Goal: Navigation & Orientation: Understand site structure

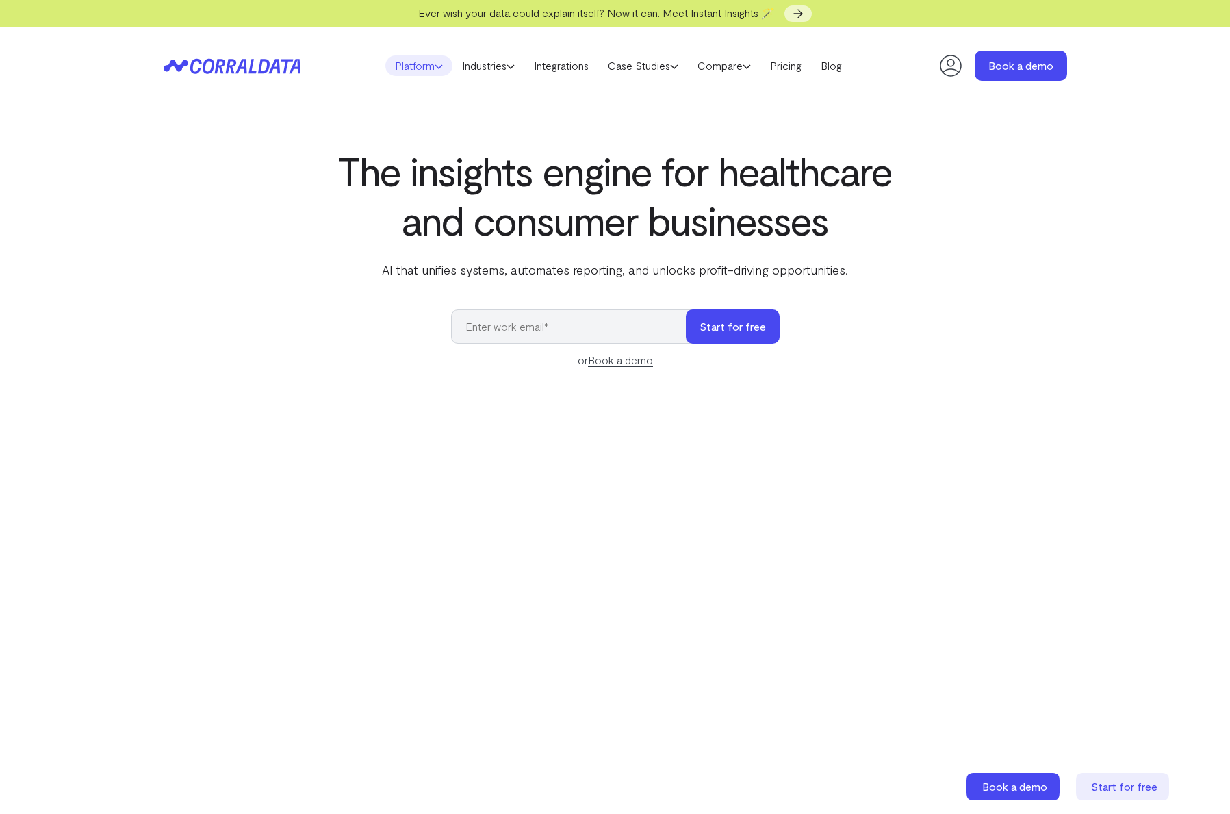
click at [426, 64] on link "Platform" at bounding box center [418, 65] width 67 height 21
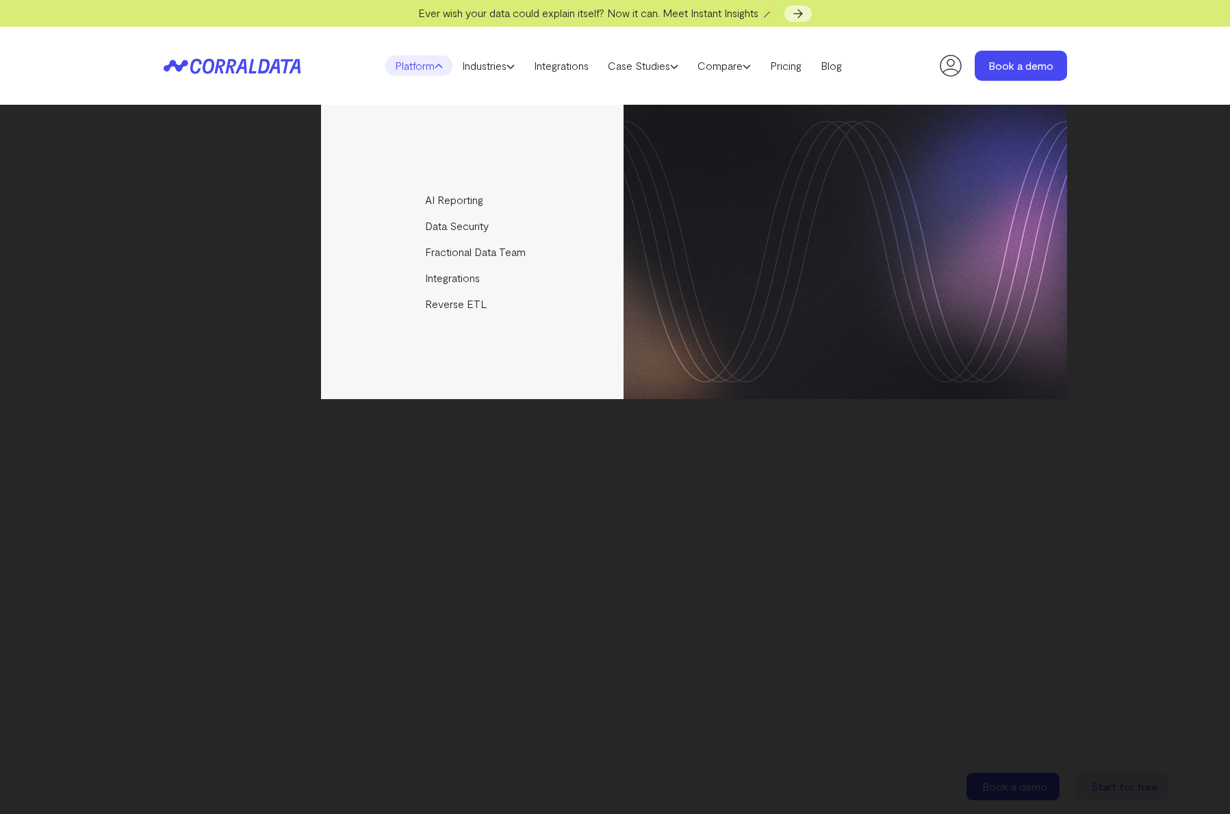
click at [426, 64] on link "Platform" at bounding box center [418, 65] width 67 height 21
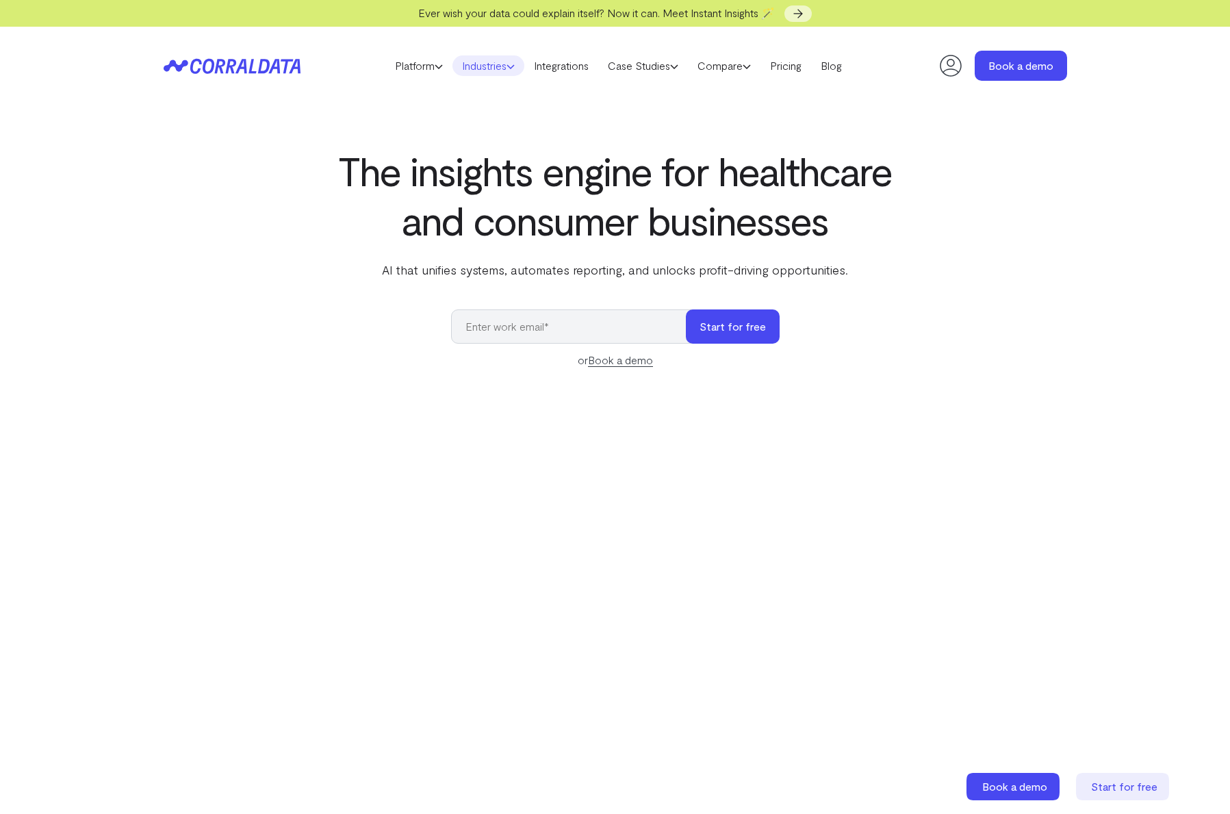
click at [484, 62] on link "Industries" at bounding box center [488, 65] width 72 height 21
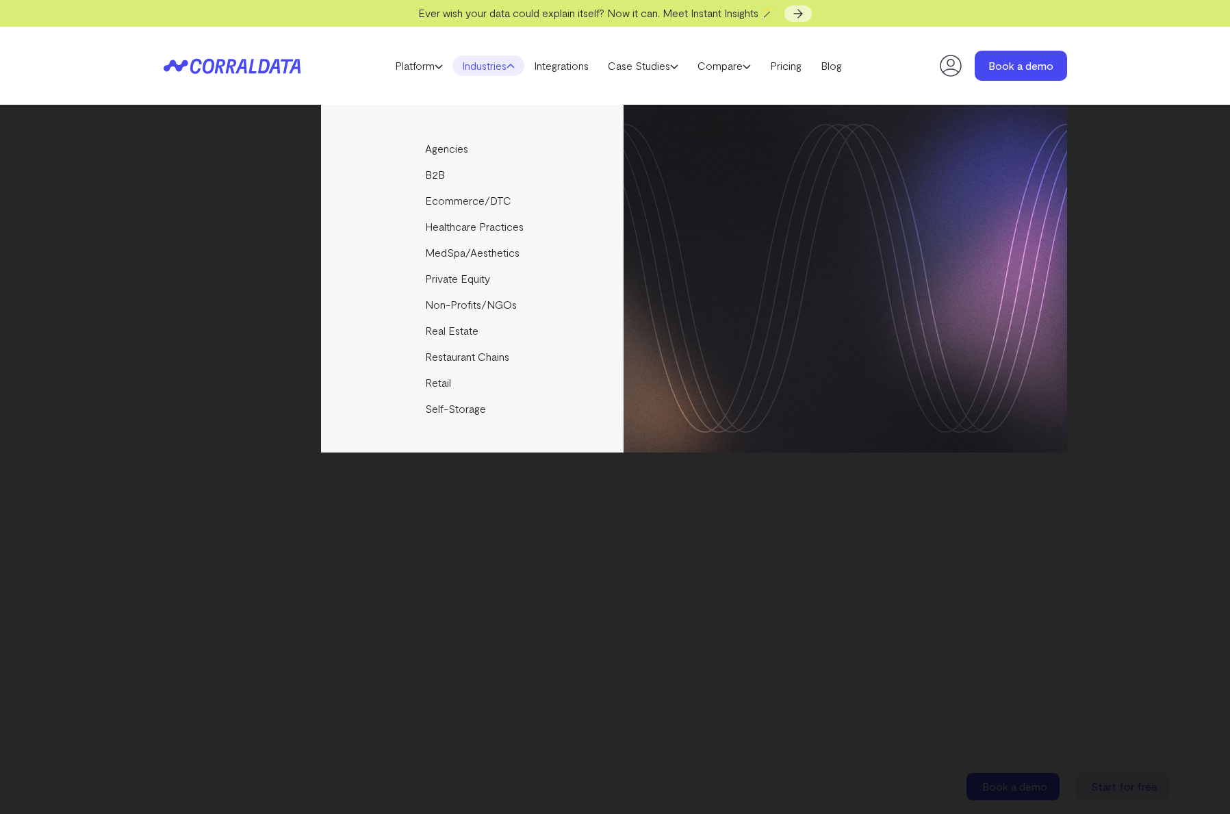
click at [484, 62] on link "Industries" at bounding box center [488, 65] width 72 height 21
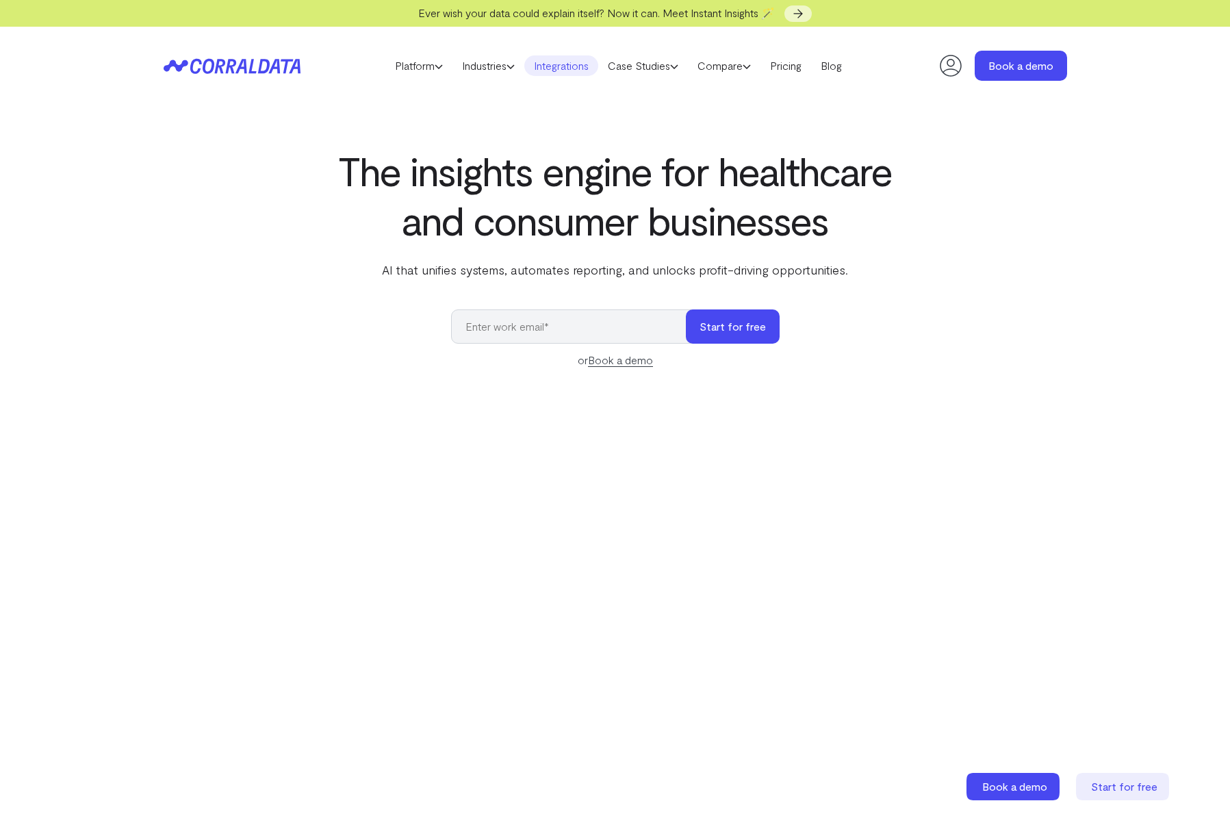
click at [566, 61] on link "Integrations" at bounding box center [561, 65] width 74 height 21
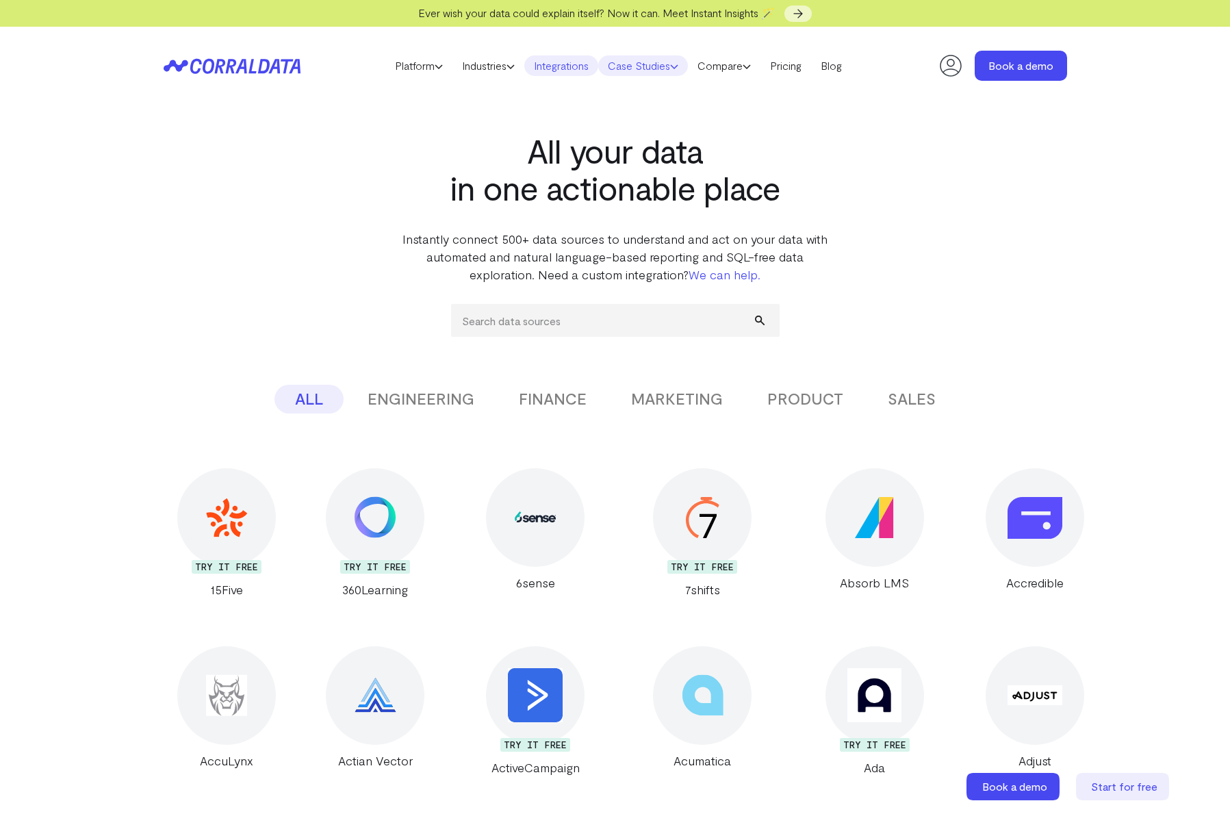
click at [657, 65] on link "Case Studies" at bounding box center [643, 65] width 90 height 21
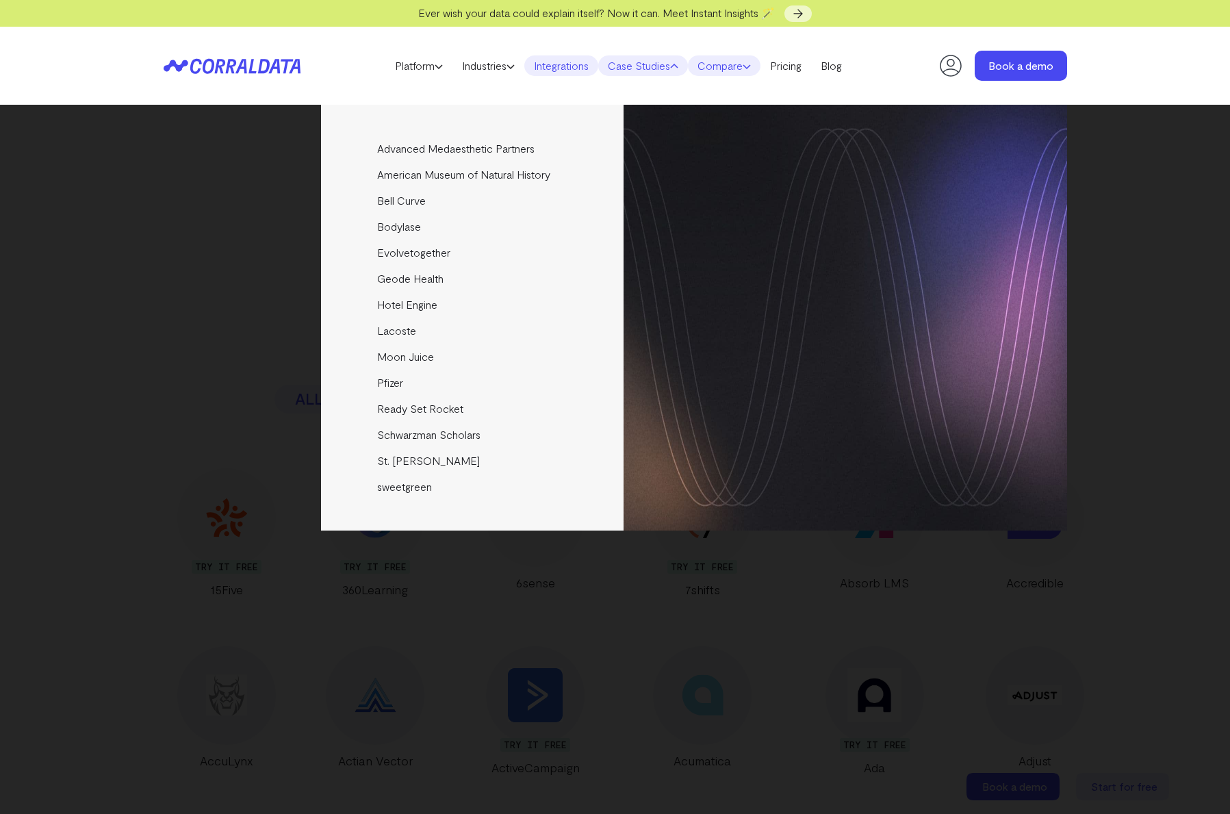
click at [729, 58] on link "Compare" at bounding box center [724, 65] width 73 height 21
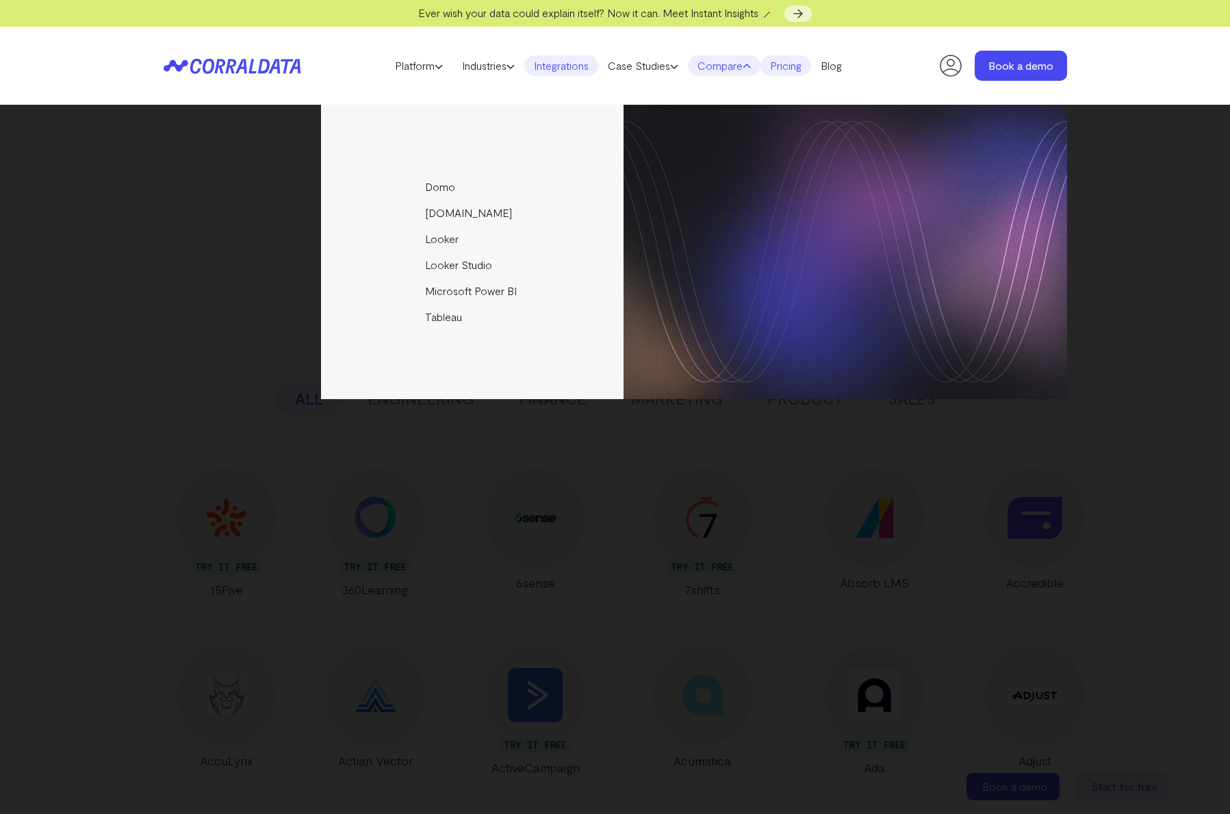
click at [792, 62] on link "Pricing" at bounding box center [785, 65] width 51 height 21
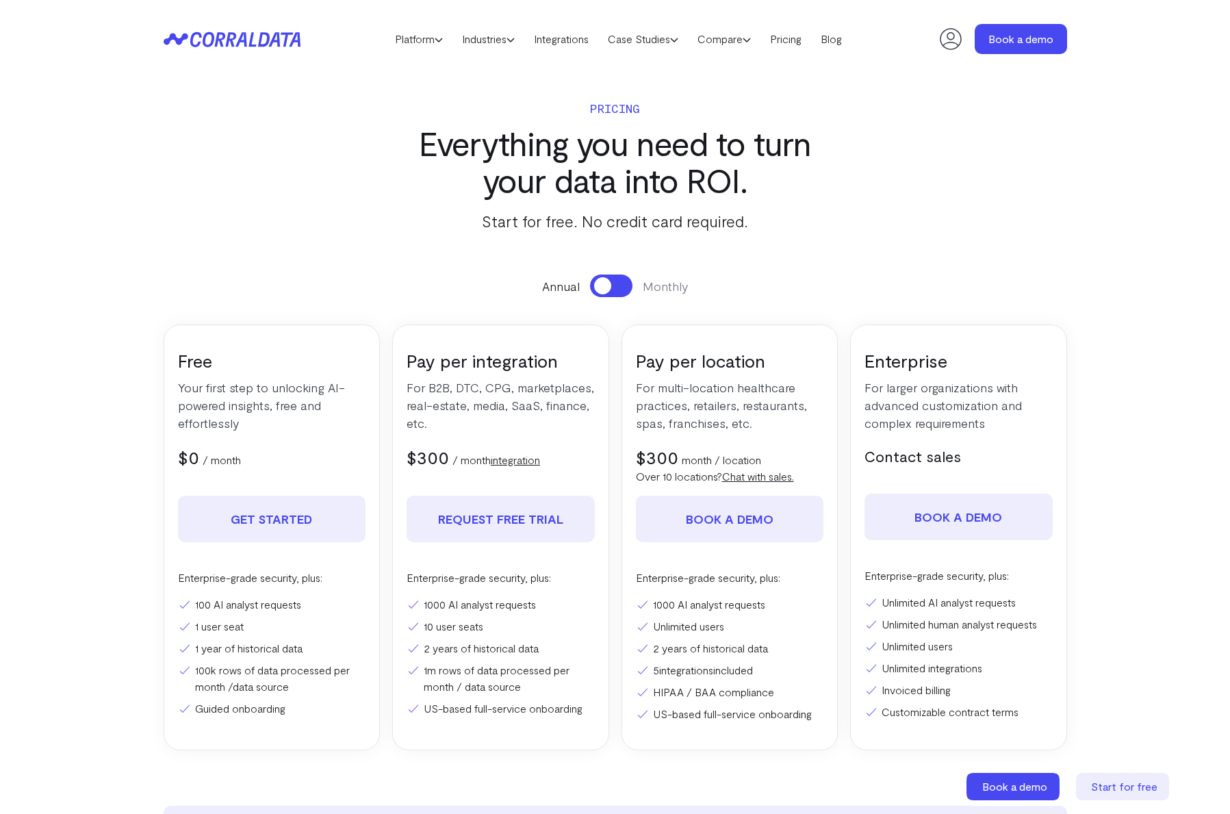
click at [947, 40] on icon at bounding box center [950, 38] width 27 height 27
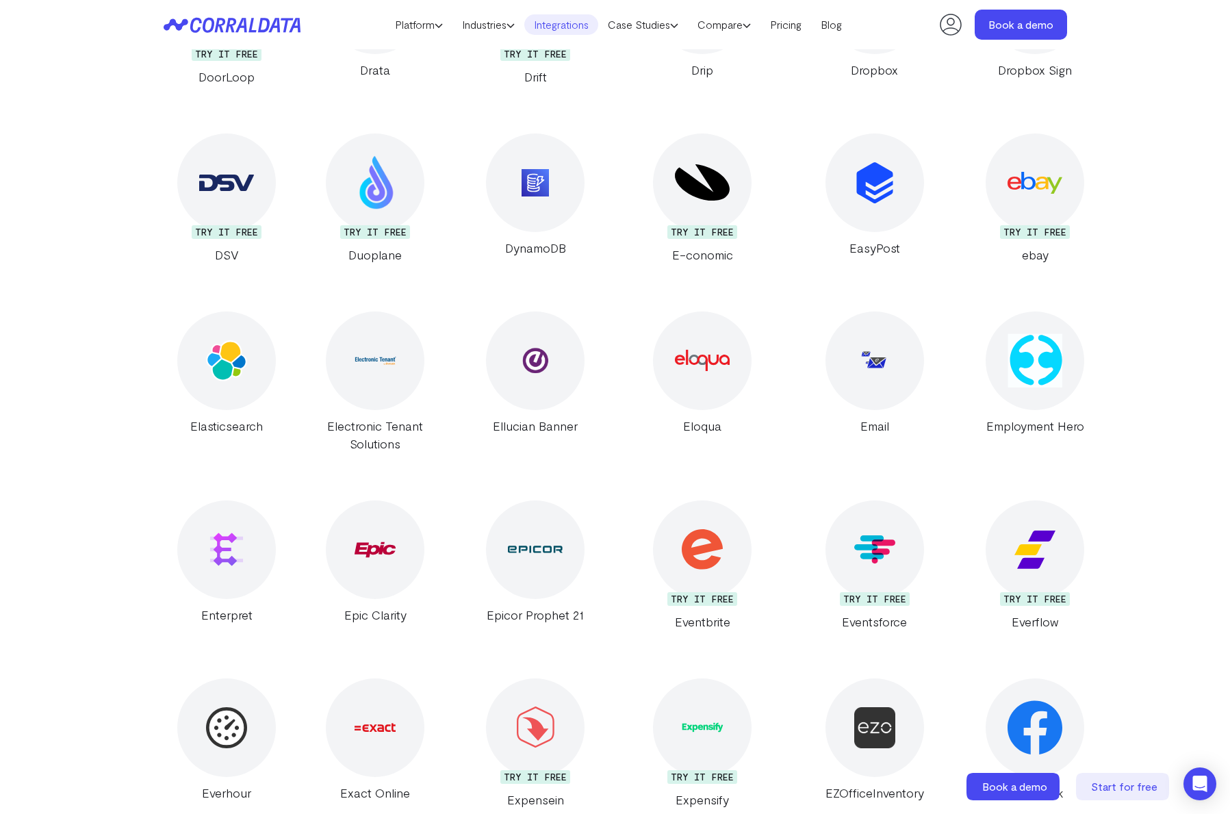
scroll to position [7351, 0]
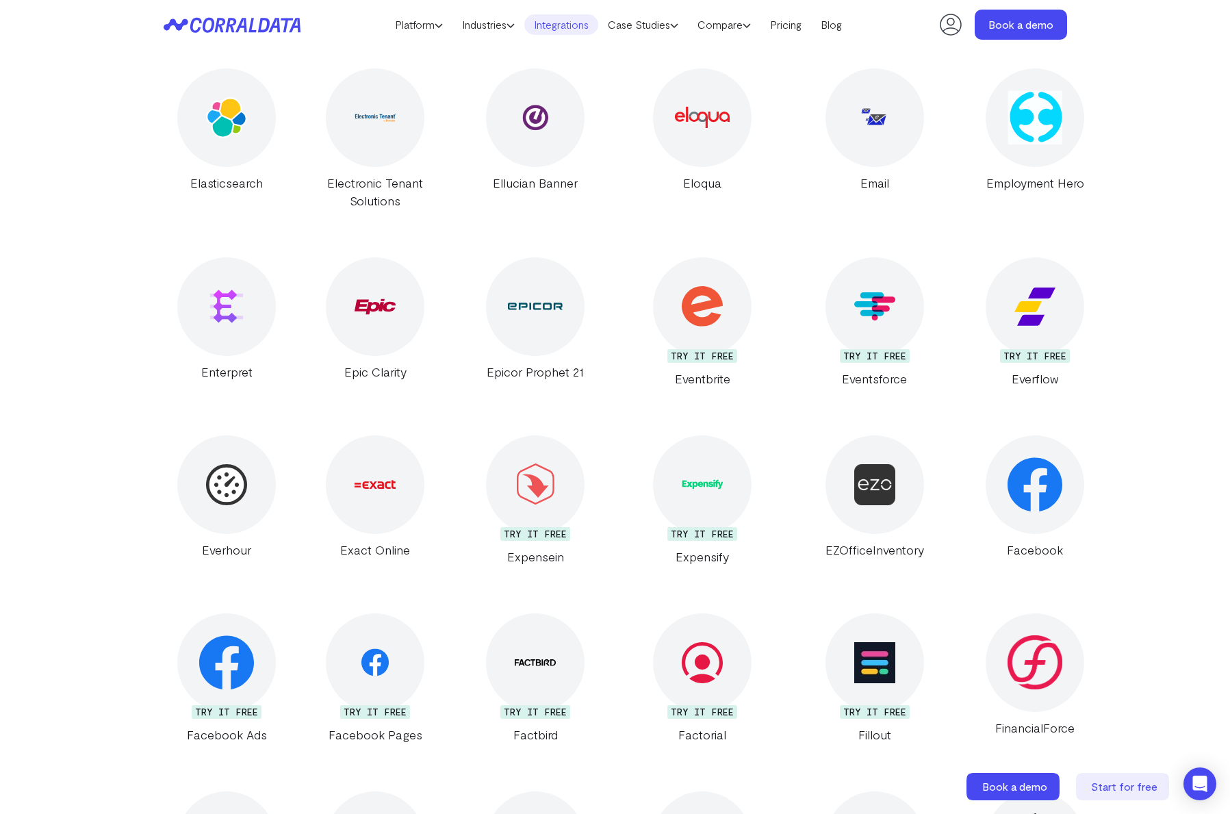
click at [266, 39] on header "Platform AI Reporting Use AI to effortlessly answer any business questions from…" at bounding box center [615, 24] width 903 height 49
click at [266, 21] on icon at bounding box center [232, 25] width 137 height 16
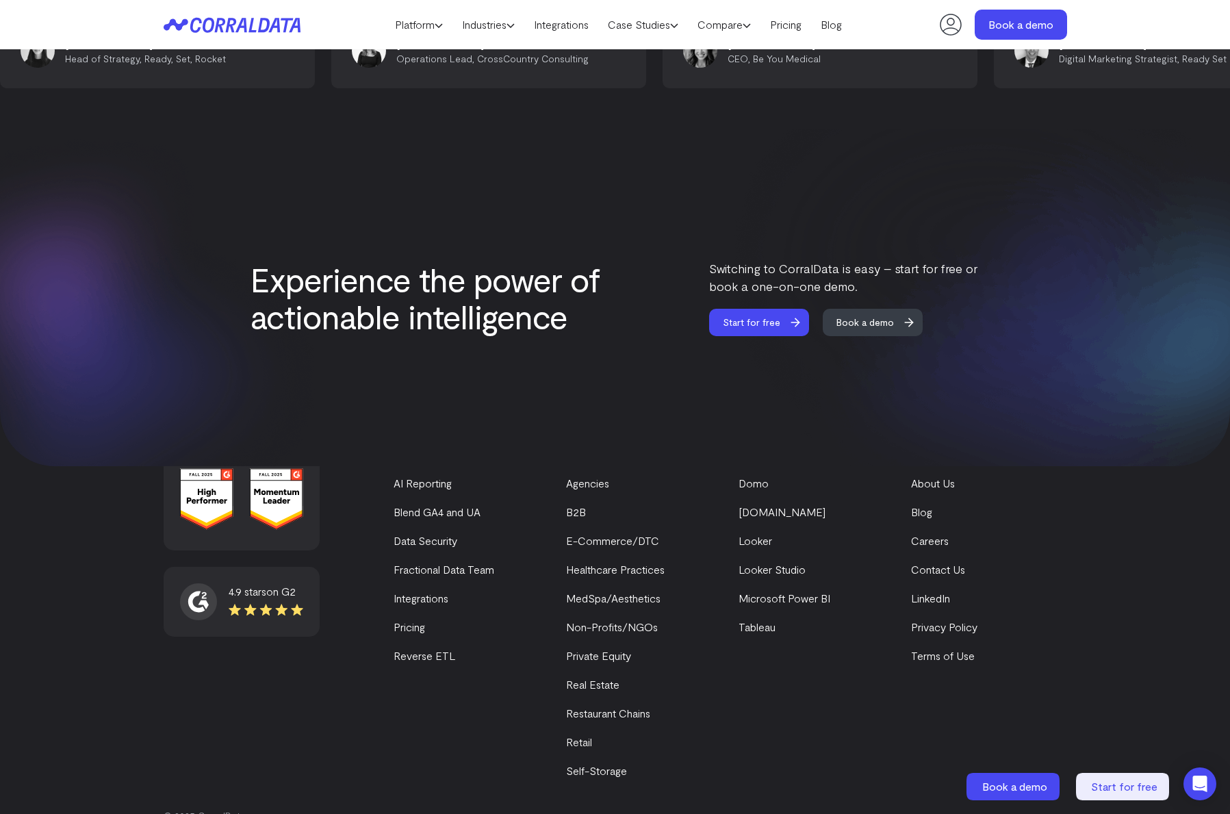
scroll to position [5702, 0]
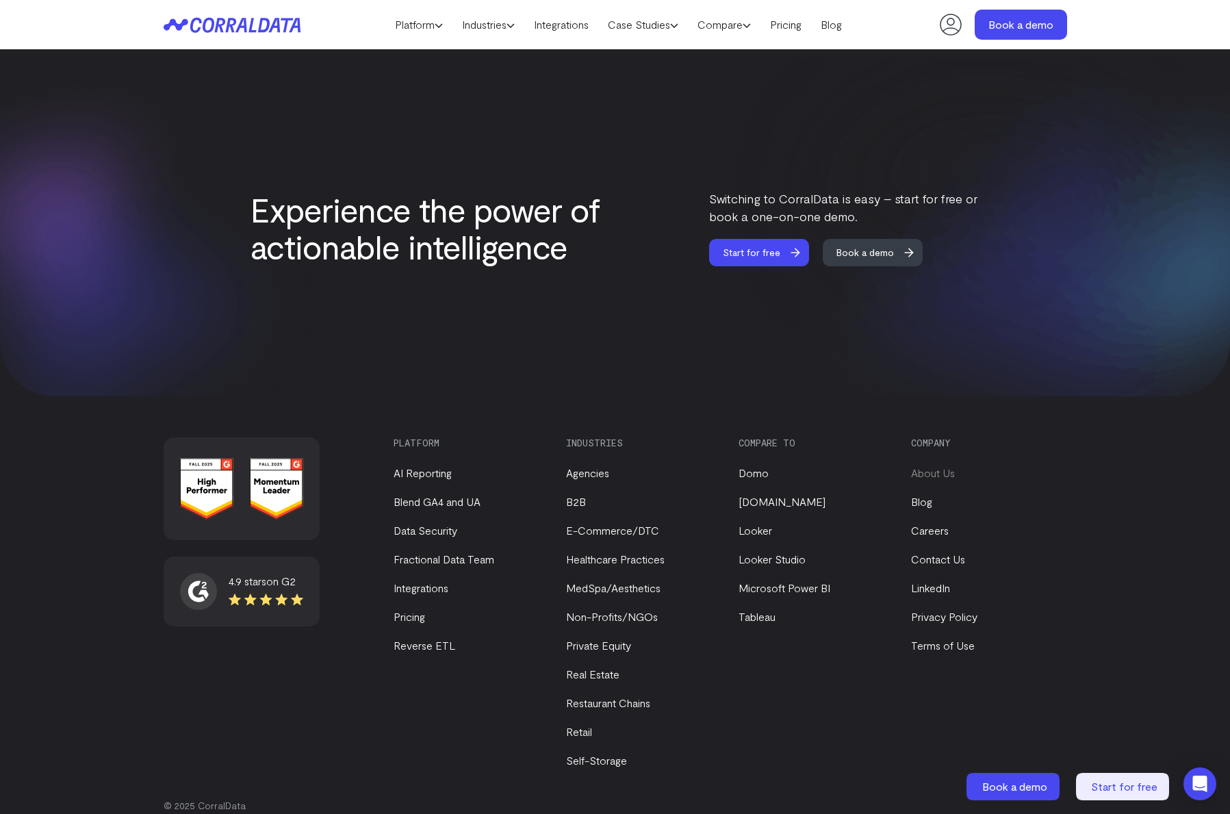
click at [940, 466] on link "About Us" at bounding box center [933, 472] width 44 height 13
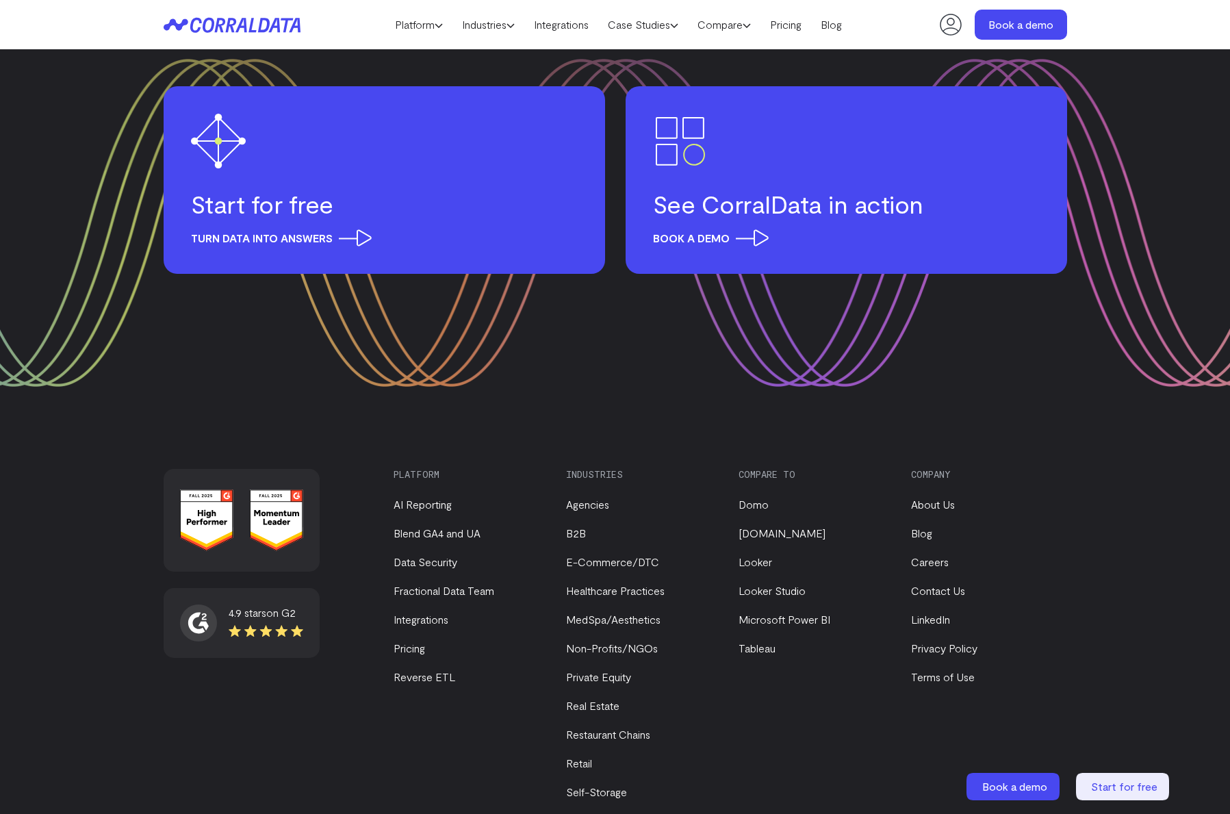
scroll to position [1668, 0]
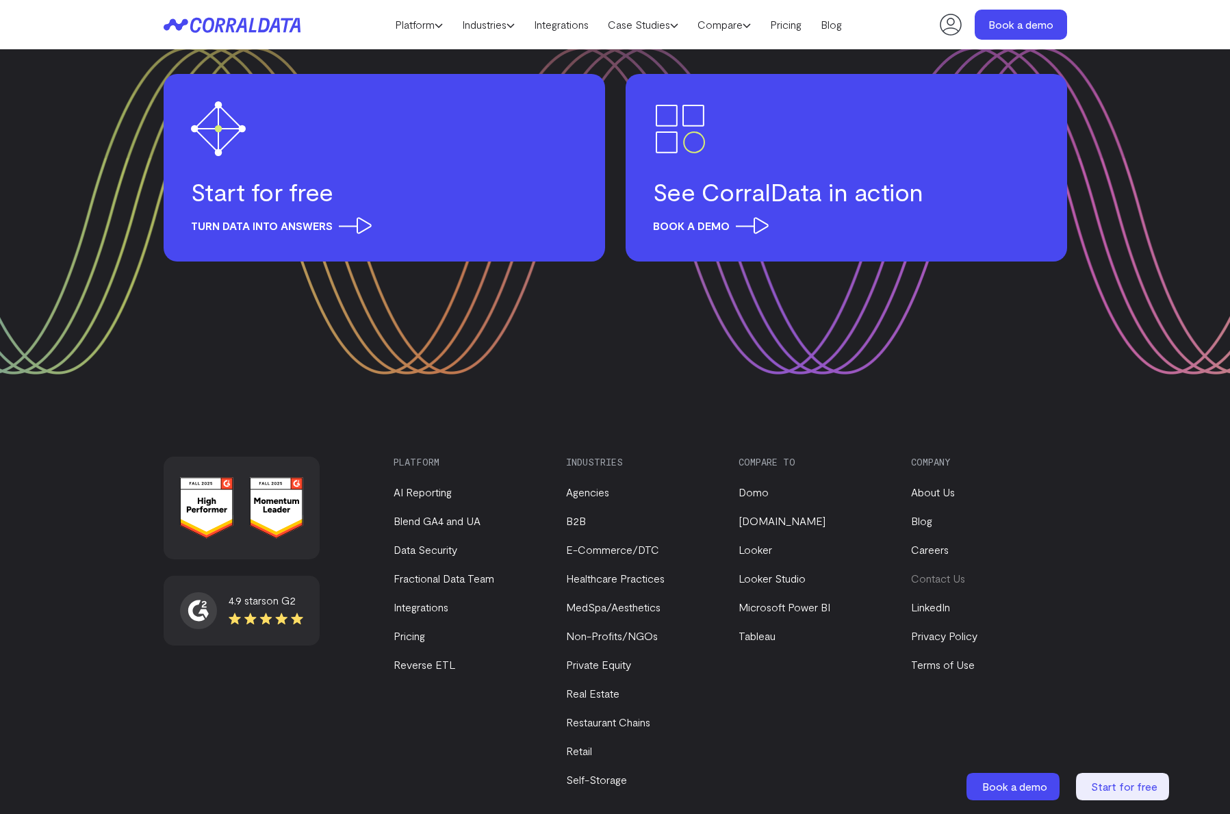
click at [932, 571] on link "Contact Us" at bounding box center [938, 577] width 54 height 13
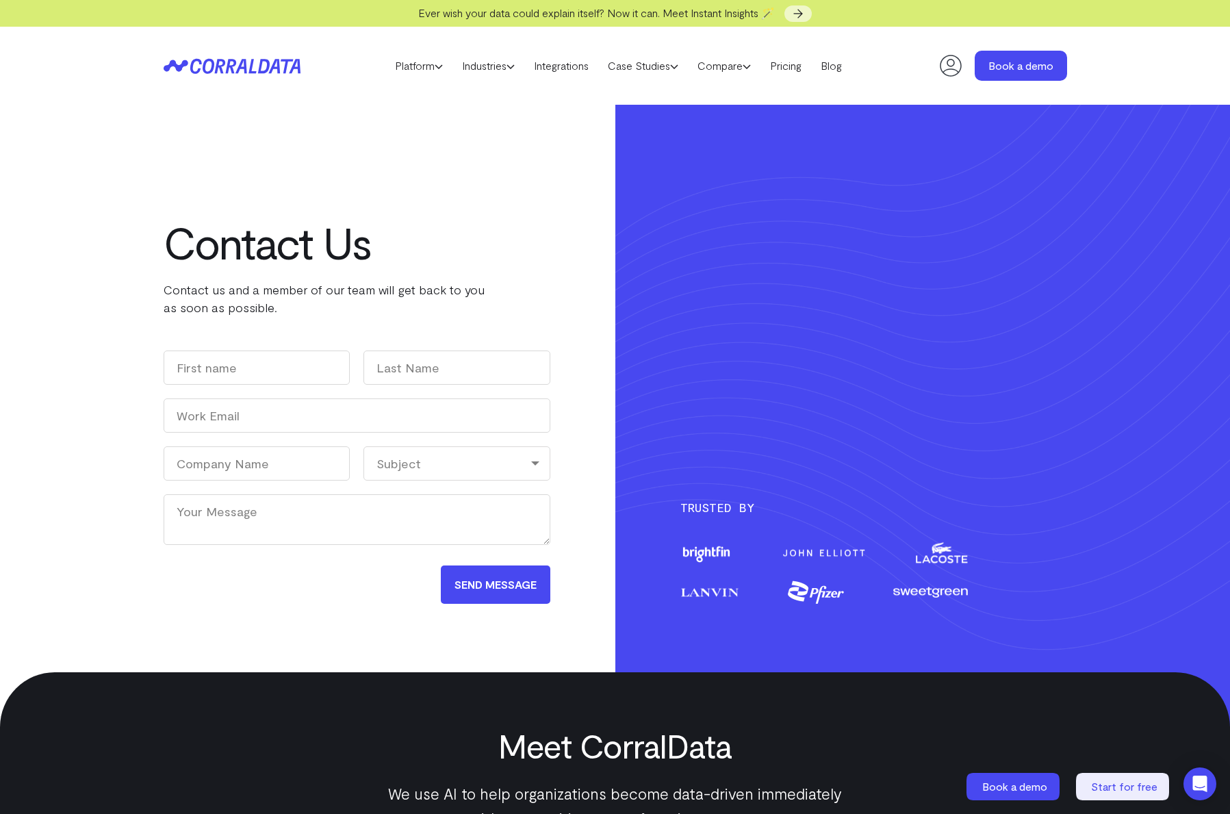
click at [723, 595] on img at bounding box center [709, 592] width 59 height 14
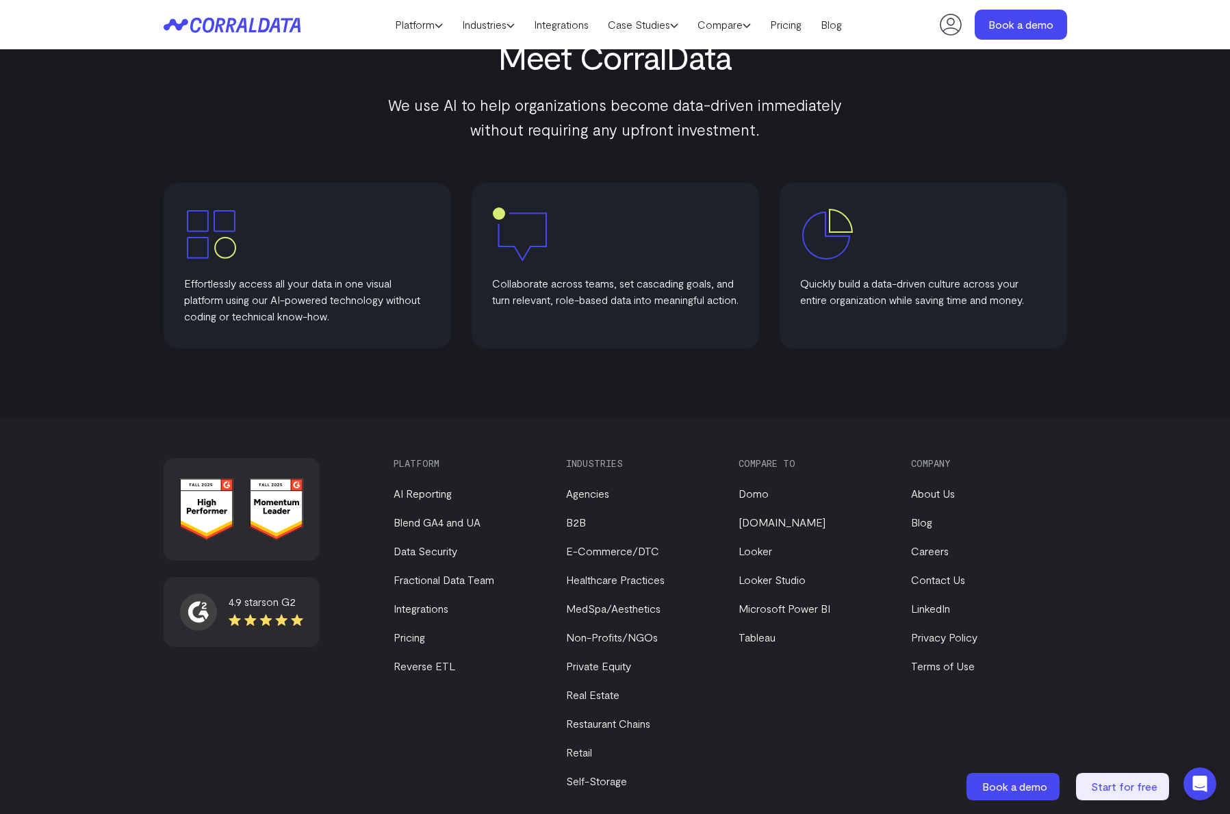
scroll to position [702, 0]
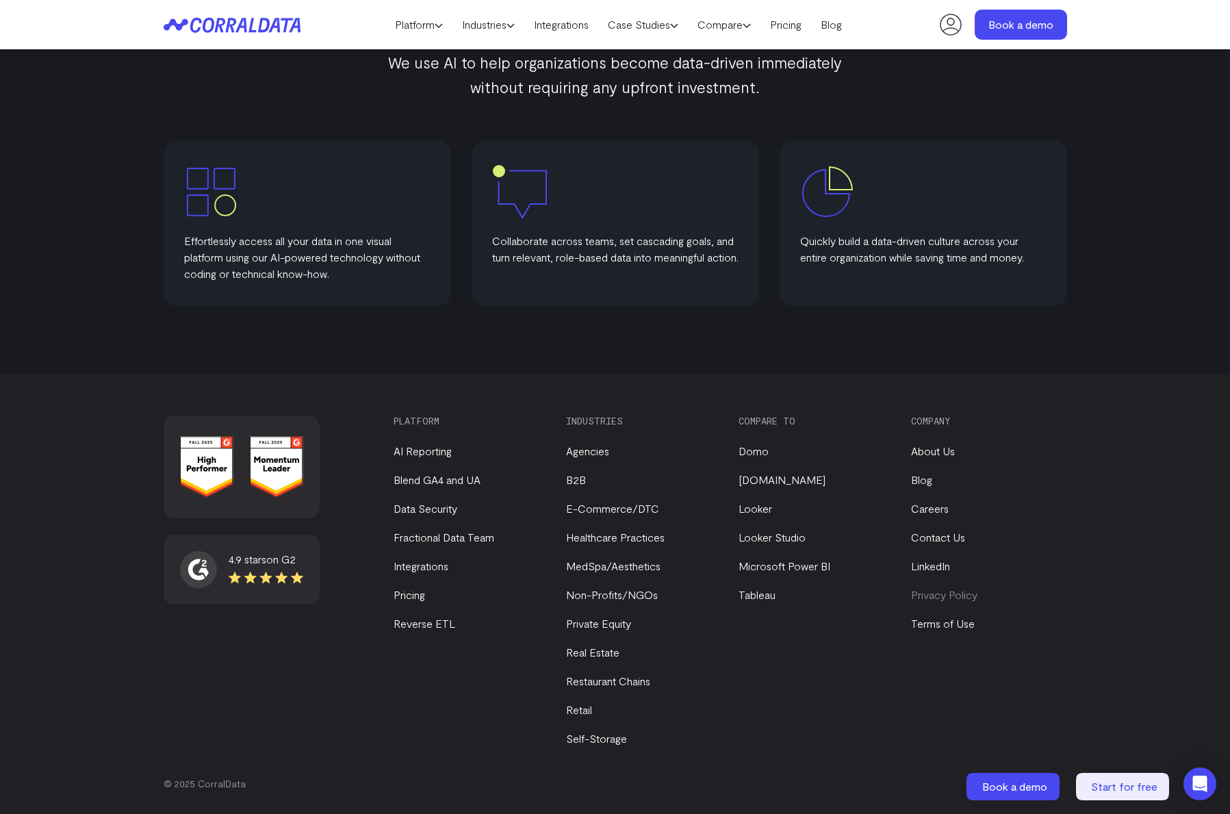
click at [929, 598] on link "Privacy Policy" at bounding box center [944, 594] width 66 height 13
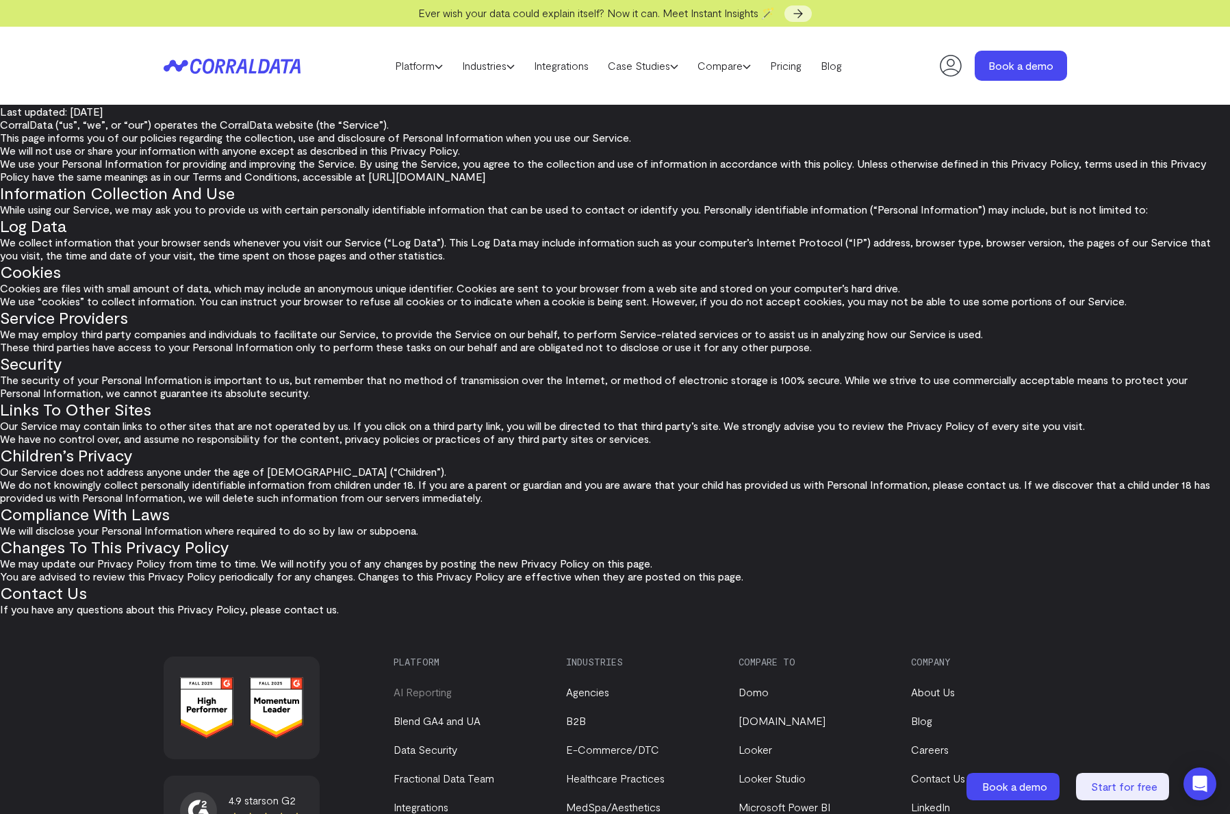
click at [441, 697] on link "AI Reporting" at bounding box center [422, 691] width 58 height 13
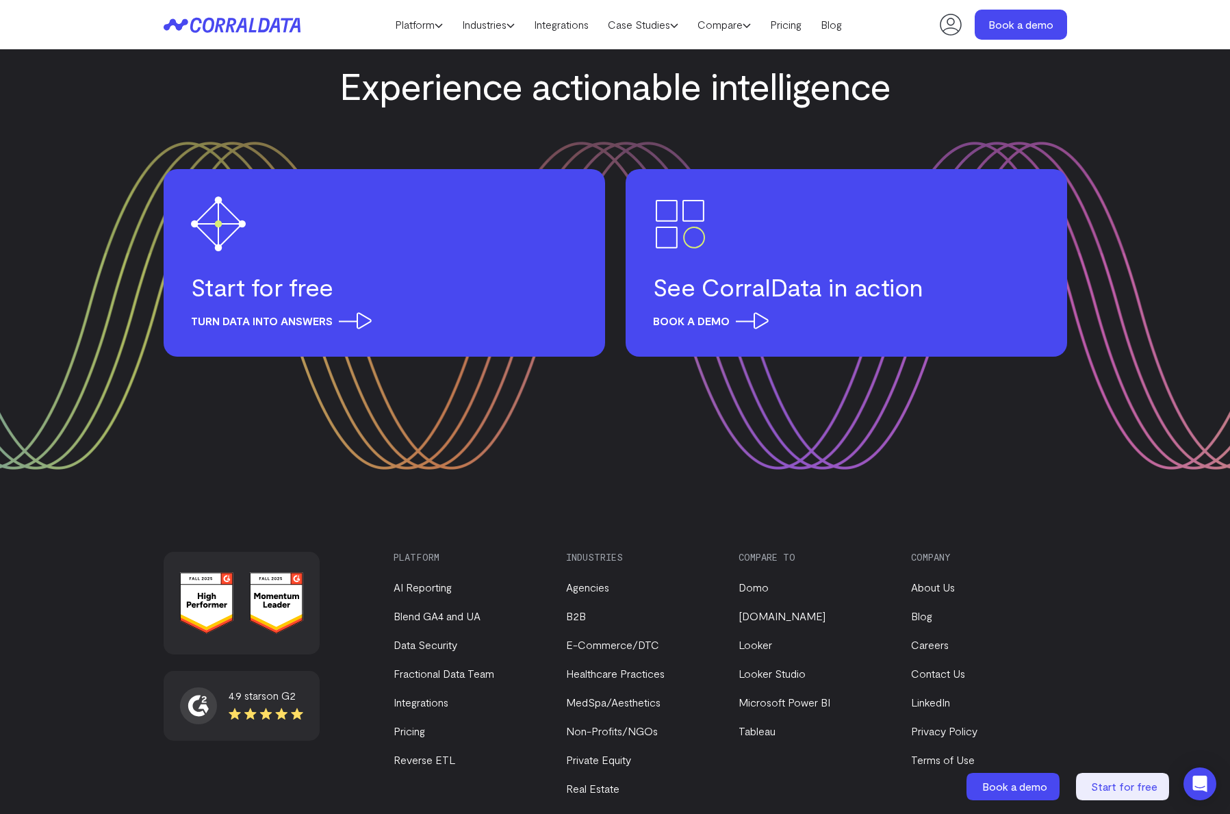
scroll to position [6178, 0]
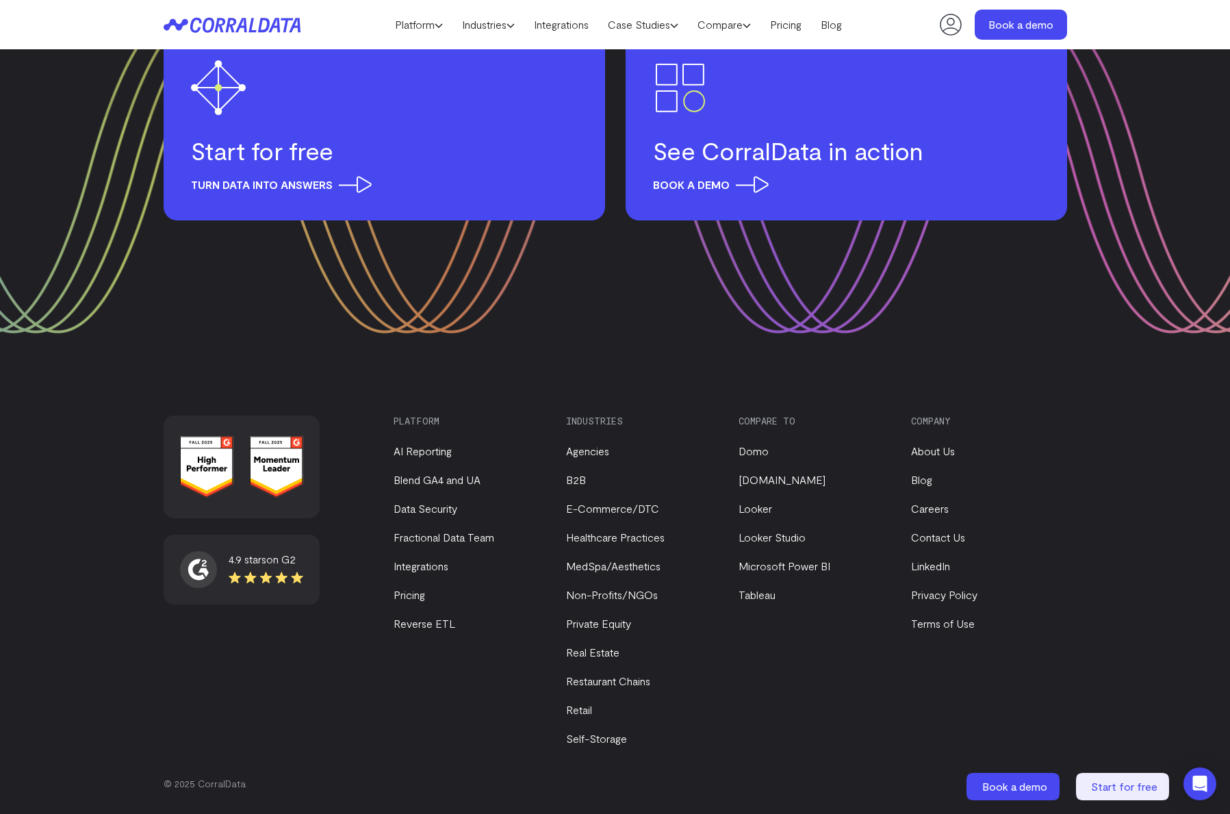
click at [286, 473] on img at bounding box center [276, 467] width 53 height 62
click at [199, 465] on img at bounding box center [206, 467] width 53 height 62
